Goal: Transaction & Acquisition: Purchase product/service

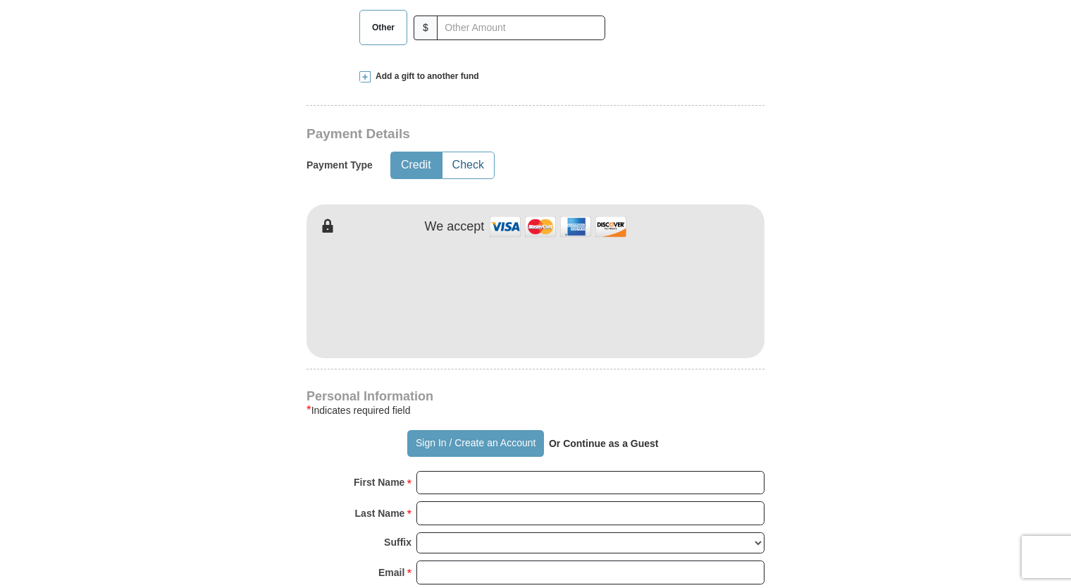
scroll to position [649, 0]
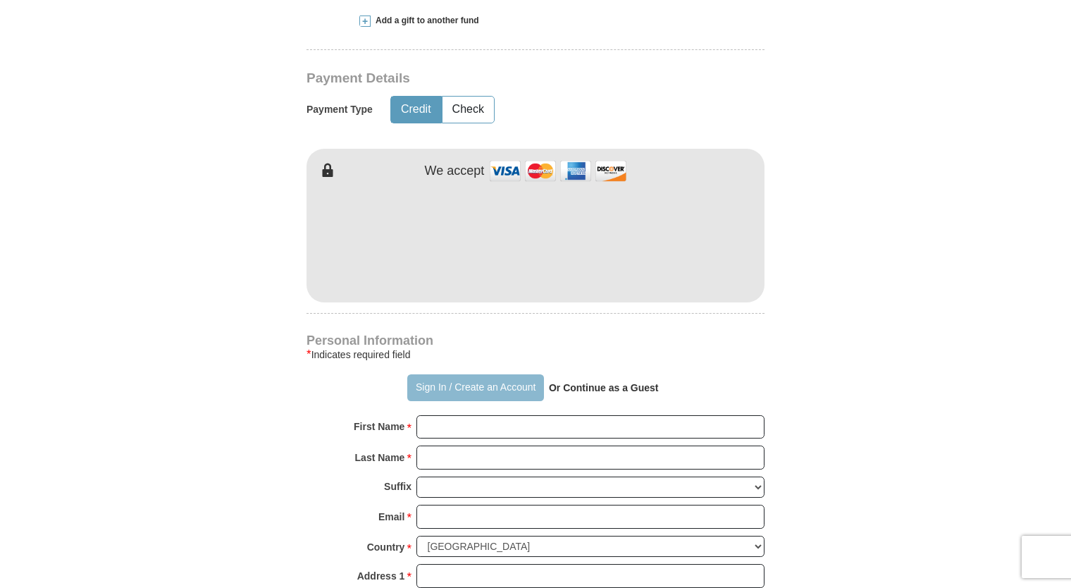
click at [459, 393] on button "Sign In / Create an Account" at bounding box center [475, 387] width 136 height 27
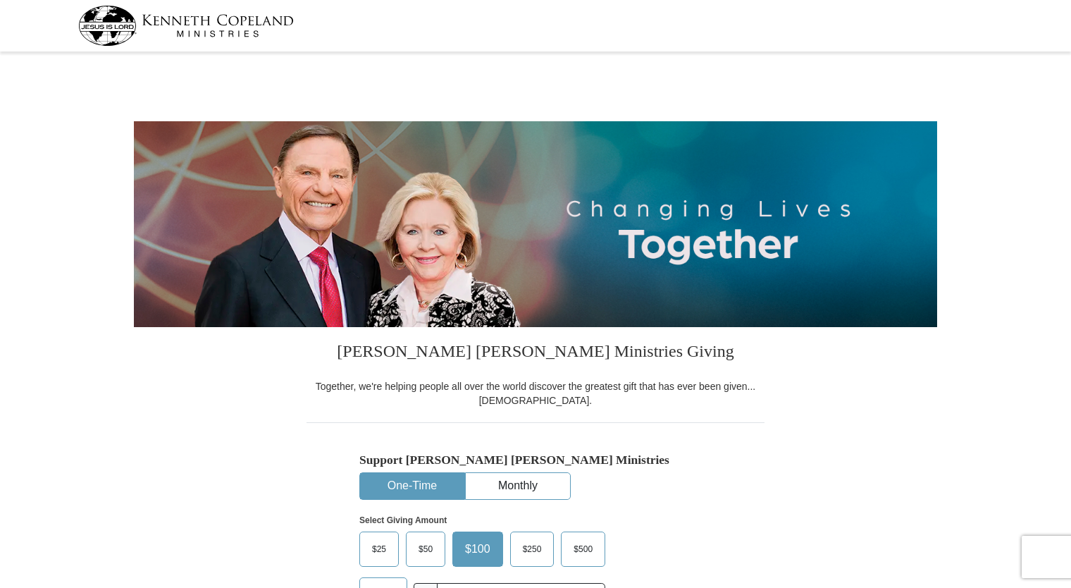
select select "IL"
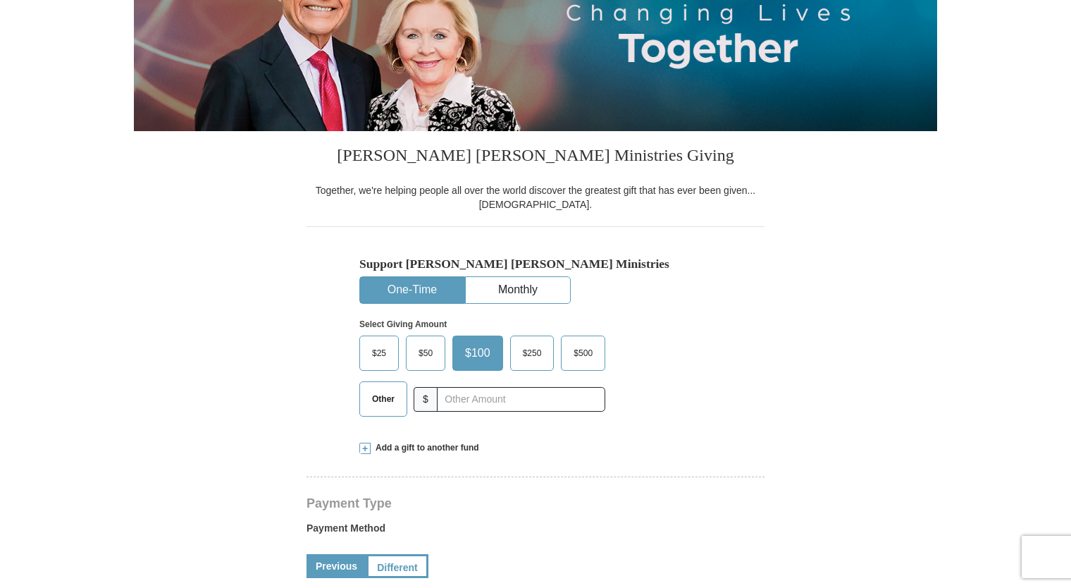
scroll to position [198, 0]
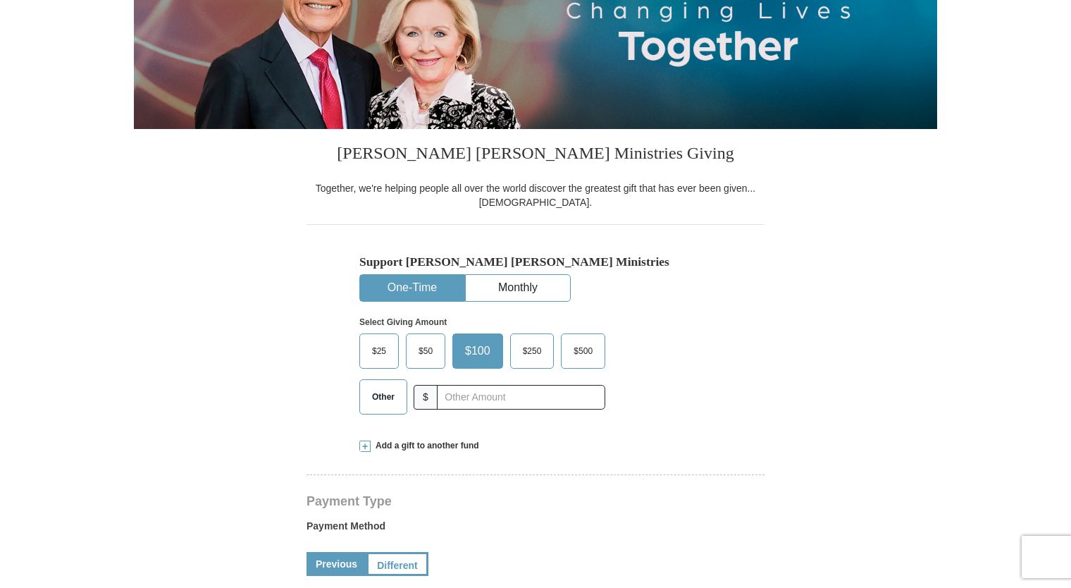
click at [388, 410] on label "Other" at bounding box center [383, 397] width 47 height 34
click at [0, 0] on input "Other" at bounding box center [0, 0] width 0 height 0
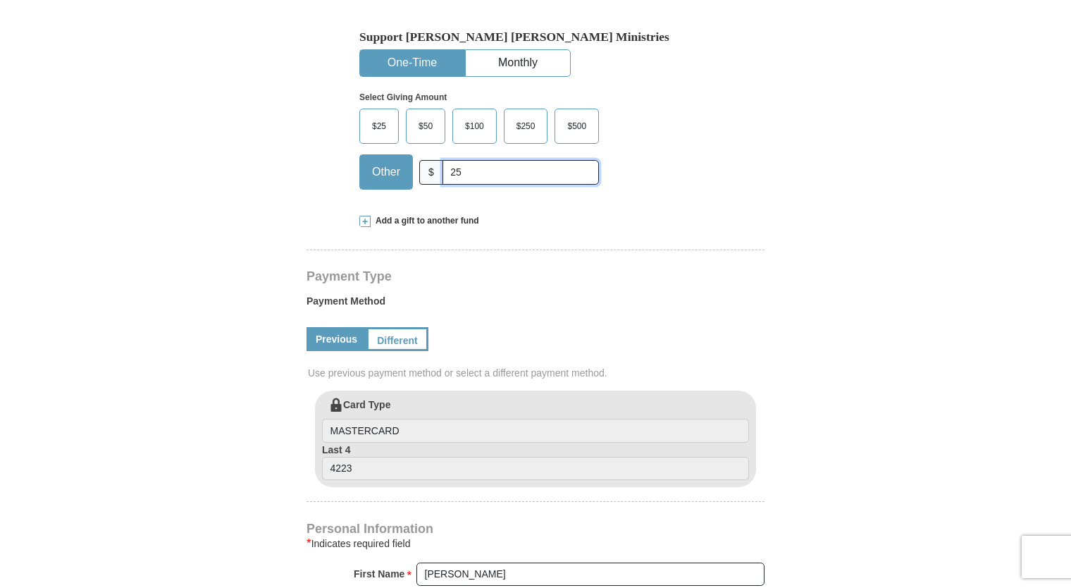
scroll to position [426, 0]
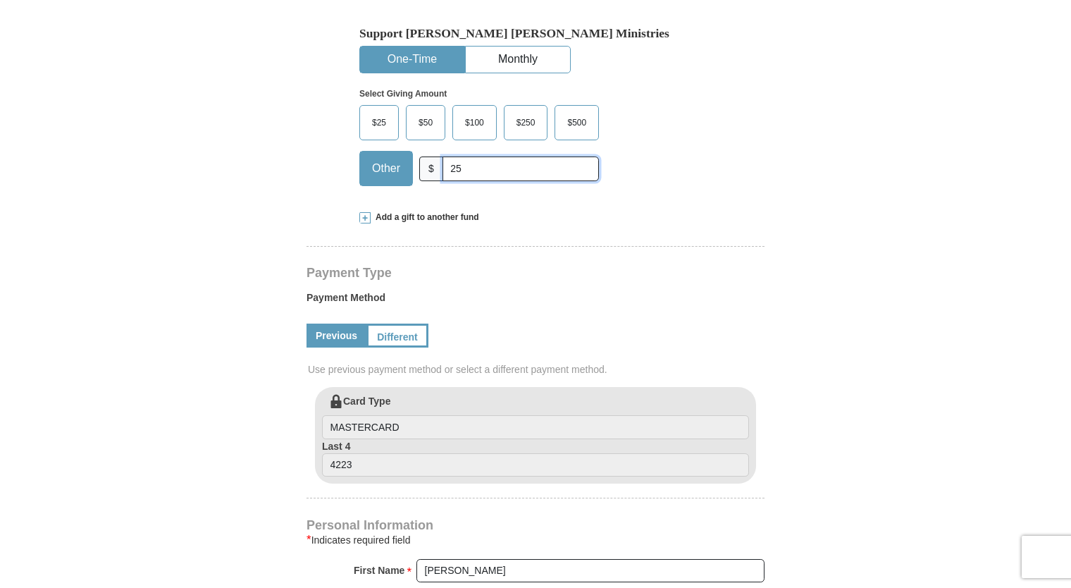
type input "25"
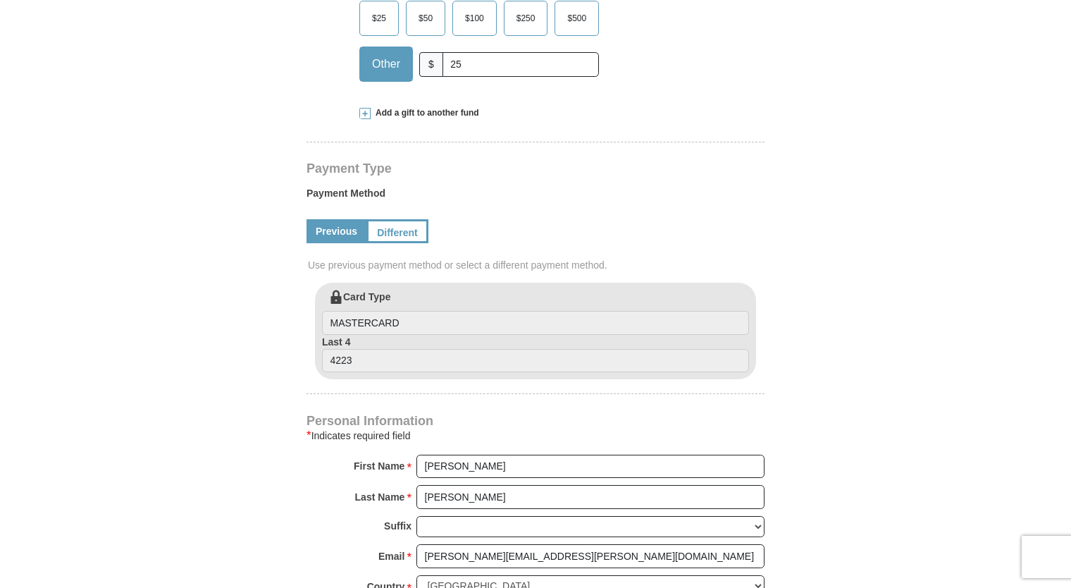
scroll to position [539, 0]
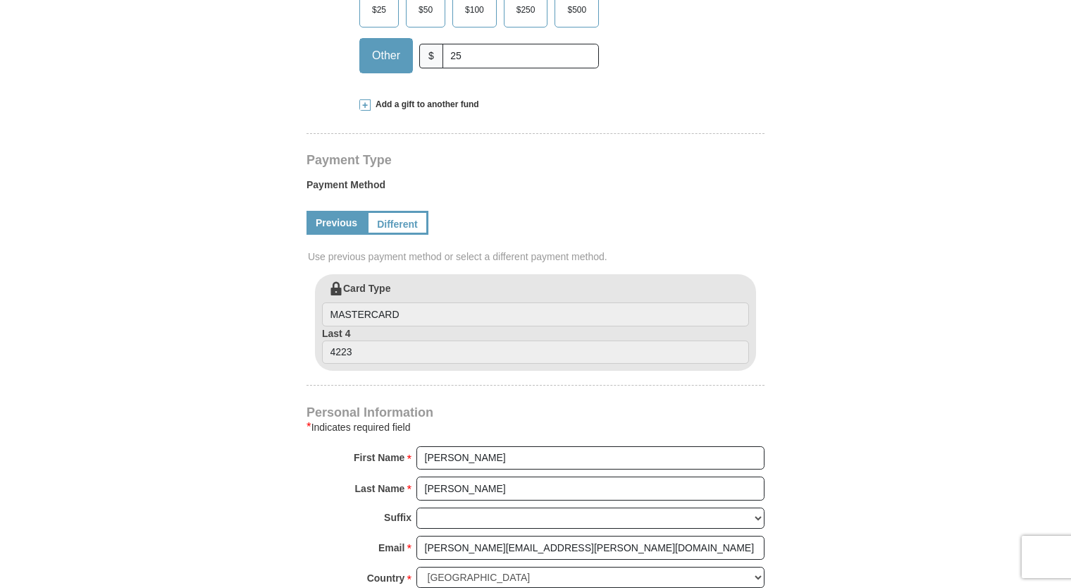
drag, startPoint x: 314, startPoint y: 269, endPoint x: 195, endPoint y: 319, distance: 129.8
click at [195, 319] on form "Kenneth Copeland Ministries Giving Together, we're helping people all over the …" at bounding box center [535, 276] width 803 height 1518
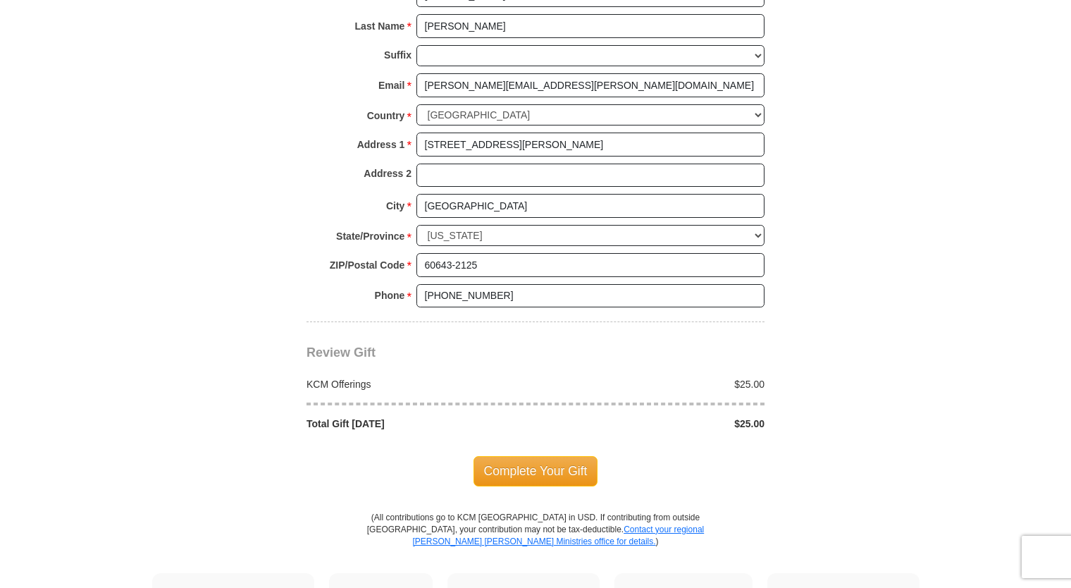
scroll to position [1002, 0]
click at [507, 469] on span "Complete Your Gift" at bounding box center [536, 470] width 125 height 30
